Goal: Task Accomplishment & Management: Manage account settings

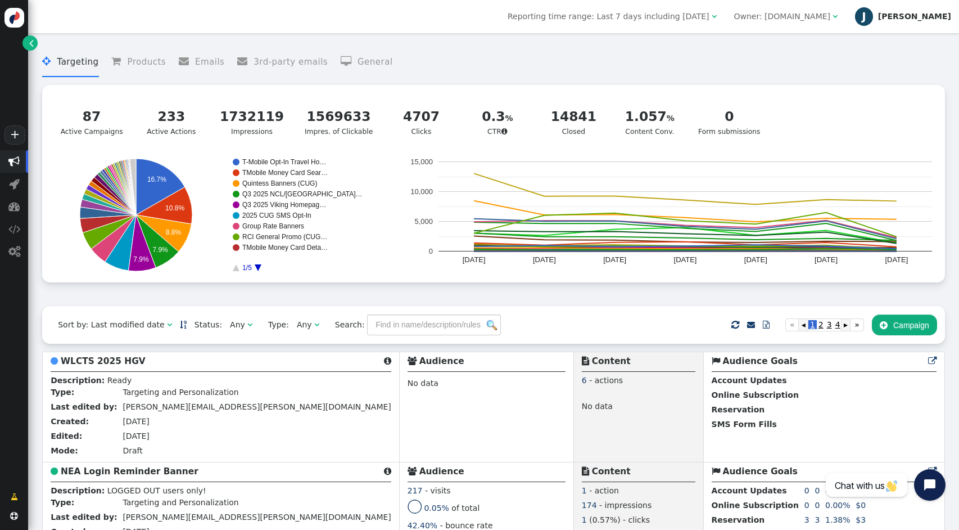
click at [938, 15] on div "[PERSON_NAME]" at bounding box center [914, 17] width 73 height 10
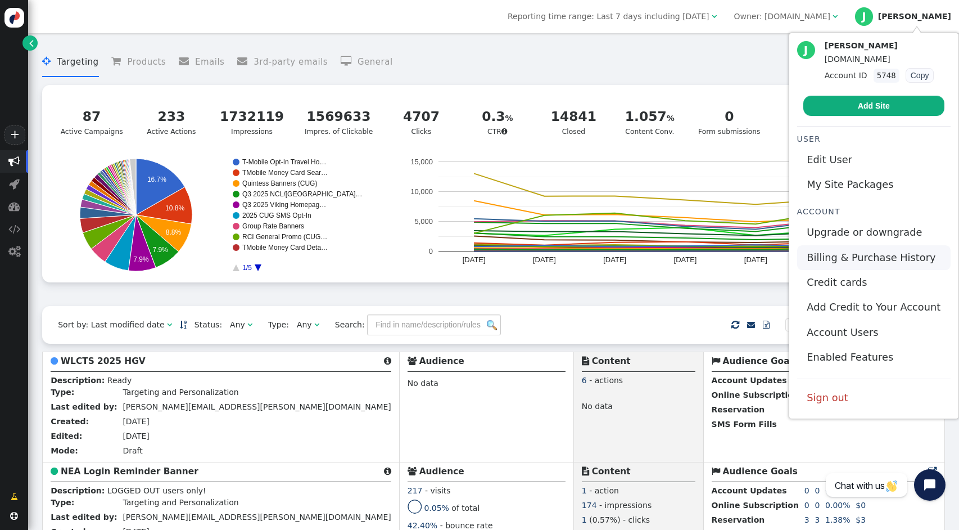
click at [878, 254] on link "Billing & Purchase History" at bounding box center [873, 257] width 153 height 25
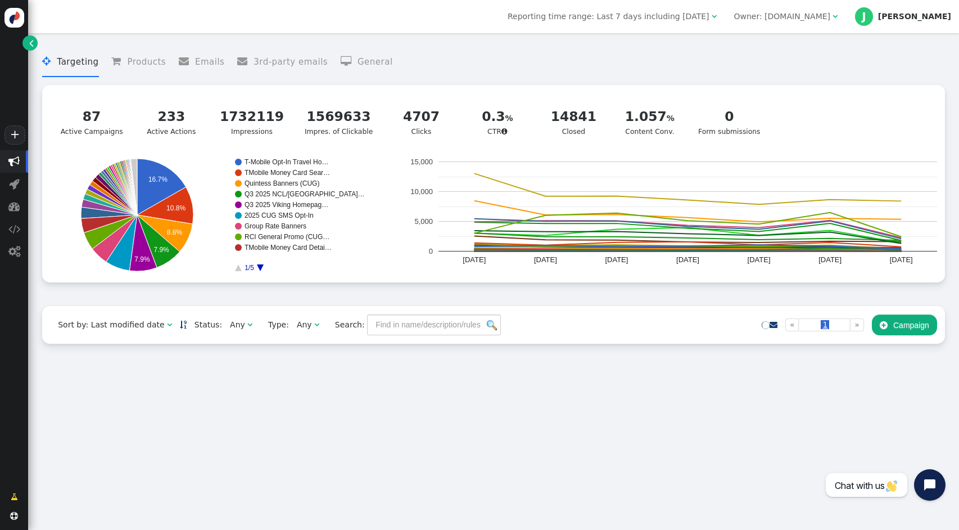
click at [830, 22] on div "Owner: [DOMAIN_NAME]" at bounding box center [782, 17] width 97 height 12
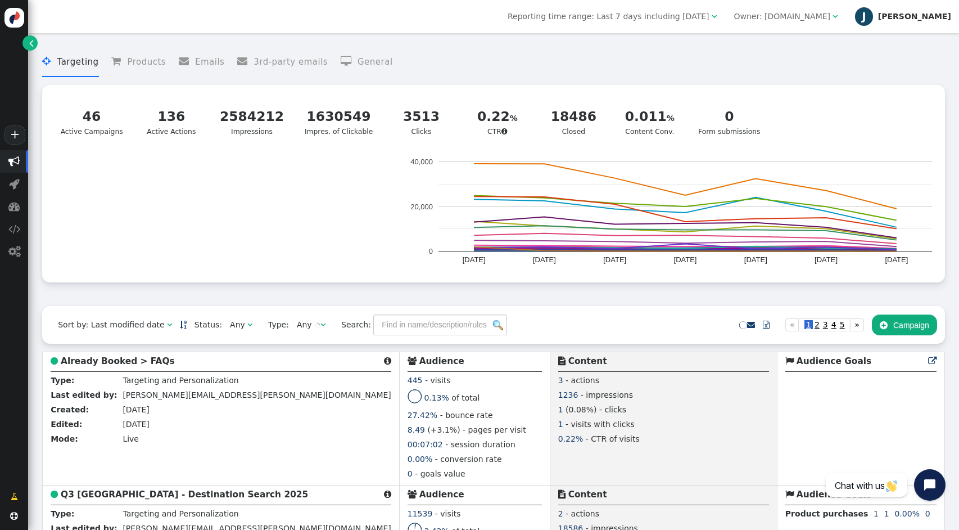
click at [943, 20] on div "[PERSON_NAME]" at bounding box center [914, 17] width 73 height 10
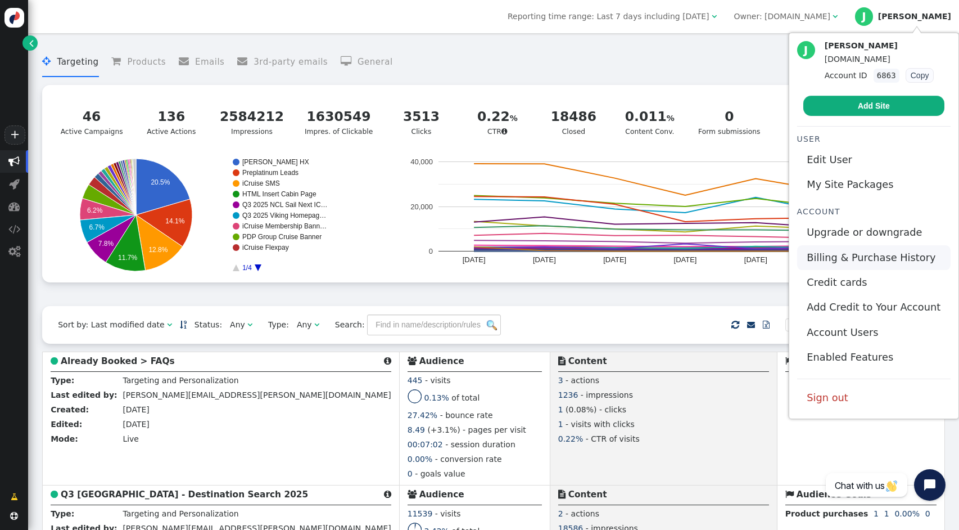
click at [889, 257] on link "Billing & Purchase History" at bounding box center [873, 257] width 153 height 25
